Goal: Obtain resource: Obtain resource

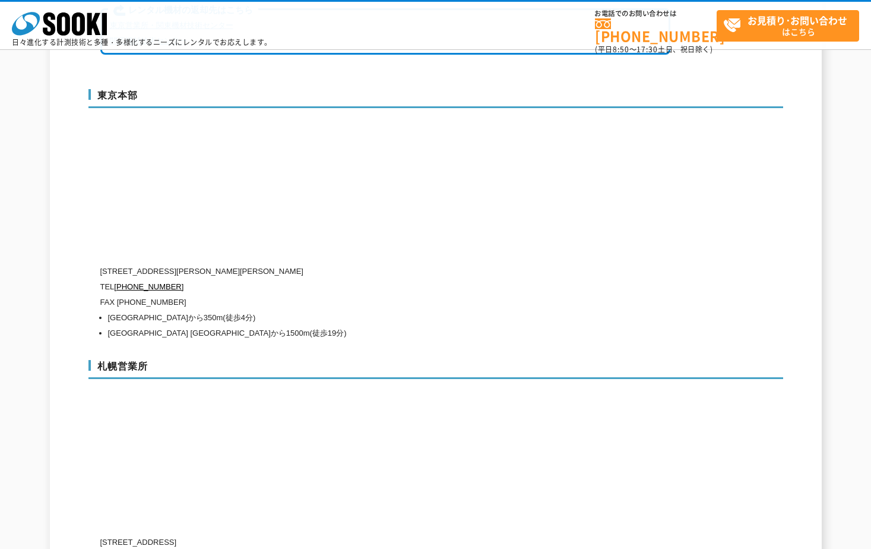
scroll to position [3267, 0]
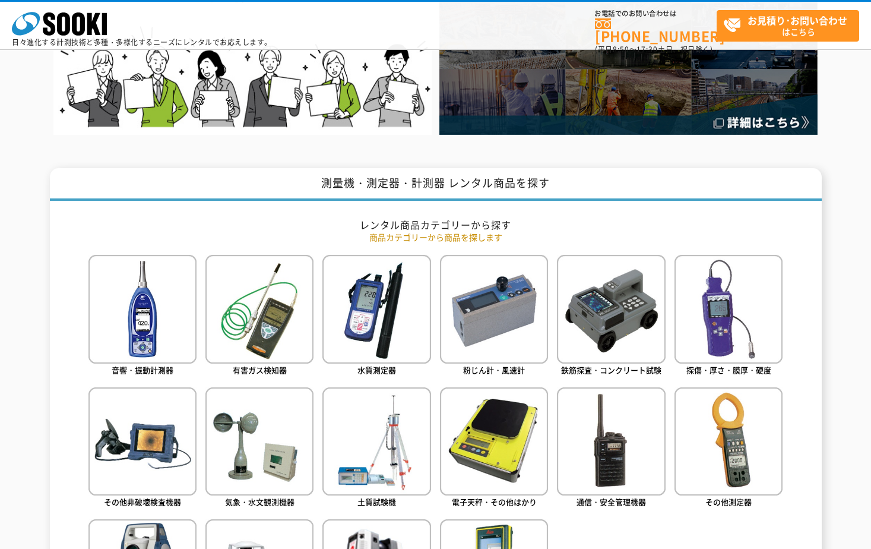
scroll to position [475, 0]
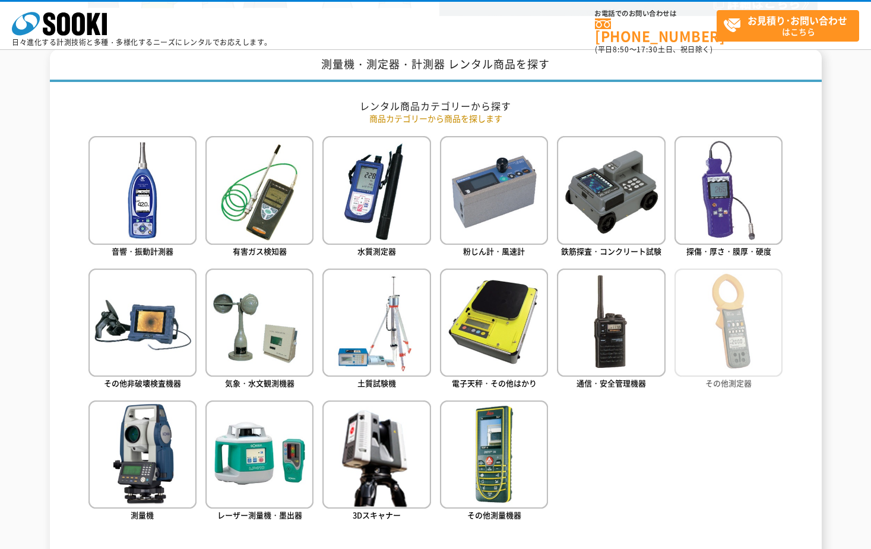
click at [735, 380] on span "その他測定器" at bounding box center [729, 382] width 46 height 11
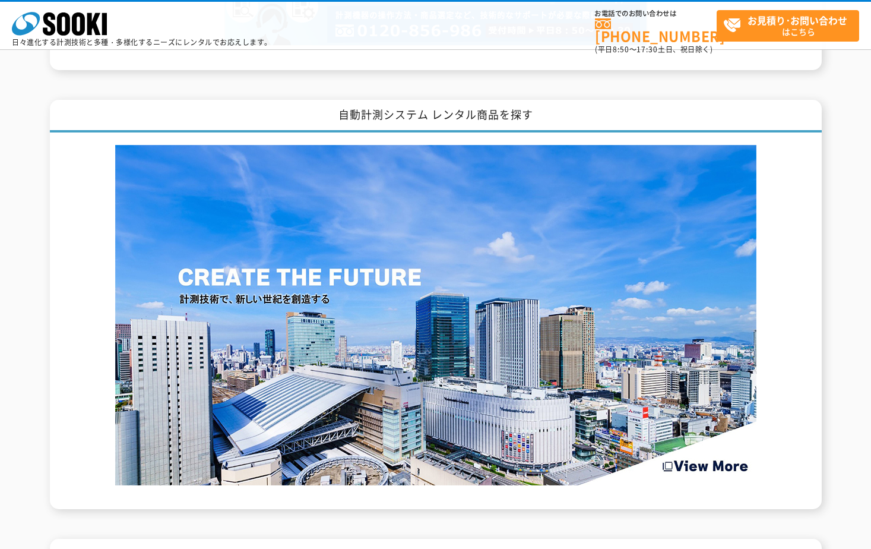
scroll to position [1408, 0]
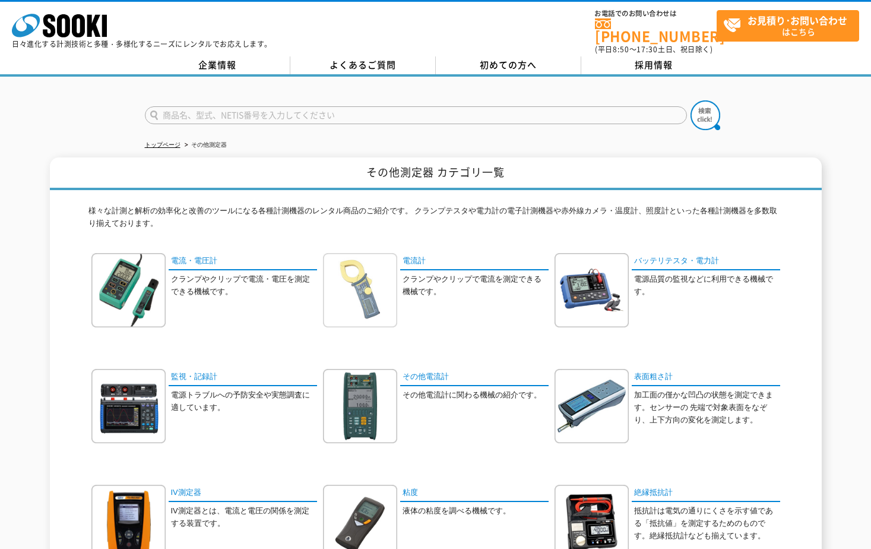
click at [367, 279] on img at bounding box center [360, 290] width 74 height 74
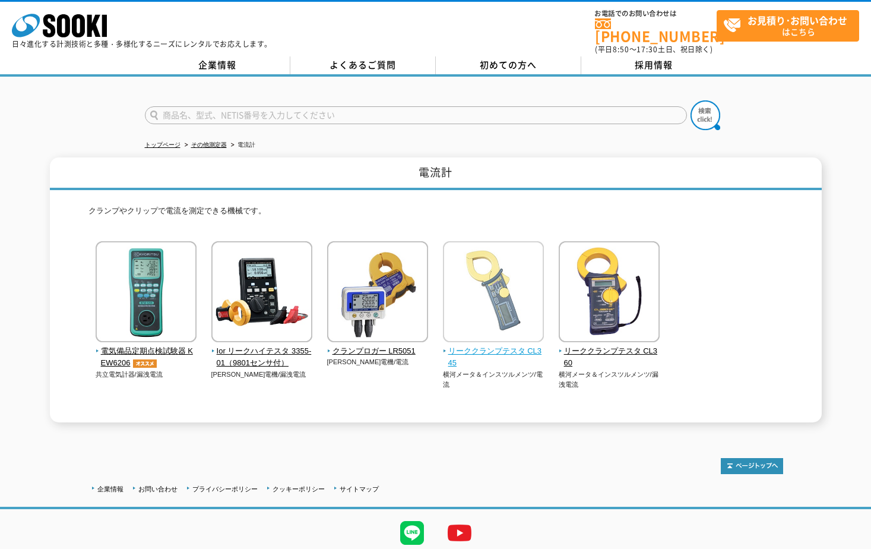
click at [504, 345] on span "リーククランプテスタ CL345" at bounding box center [494, 357] width 102 height 25
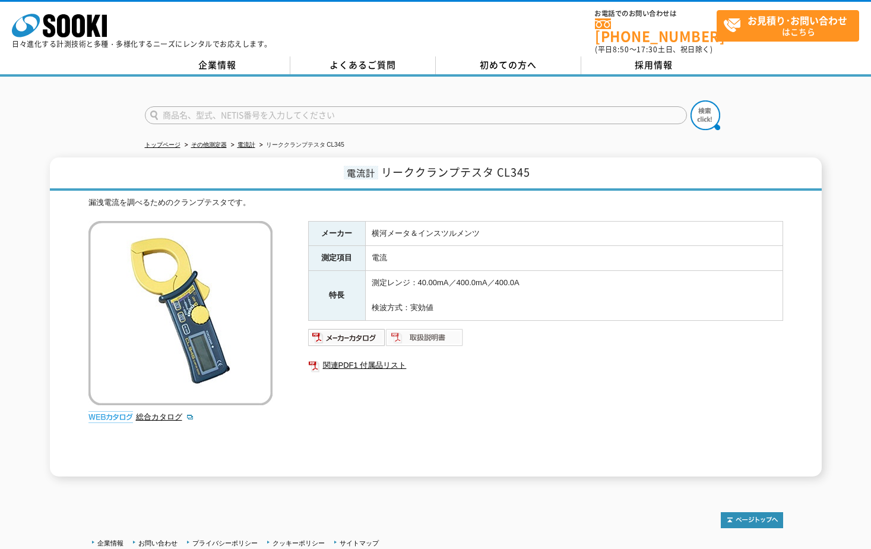
click at [410, 329] on img at bounding box center [425, 337] width 78 height 19
